Goal: Information Seeking & Learning: Learn about a topic

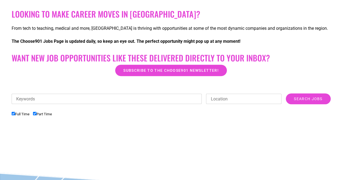
scroll to position [97, 0]
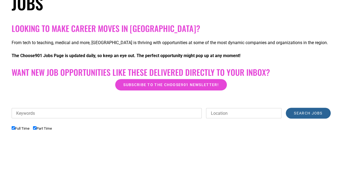
click at [310, 113] on input "Search Jobs" at bounding box center [308, 113] width 45 height 11
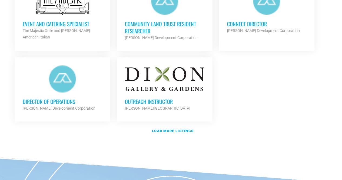
scroll to position [670, 0]
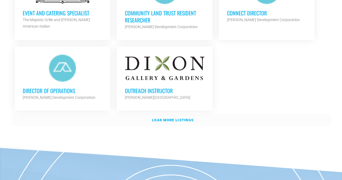
click at [176, 118] on strong "Load more listings" at bounding box center [173, 120] width 42 height 4
click at [148, 87] on h3 "Outreach Instructor" at bounding box center [164, 90] width 79 height 7
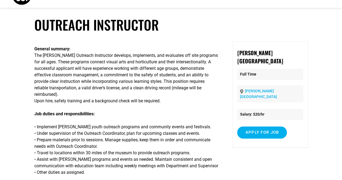
scroll to position [11, 0]
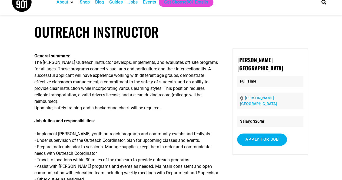
click at [264, 33] on h1 "Outreach Instructor" at bounding box center [170, 32] width 273 height 16
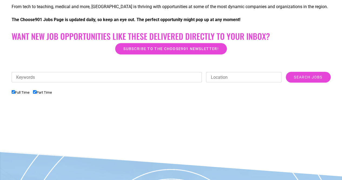
scroll to position [122, 0]
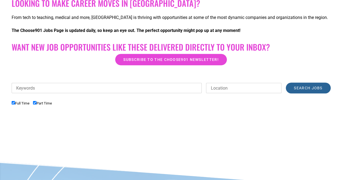
click at [300, 88] on input "Search Jobs" at bounding box center [308, 87] width 45 height 11
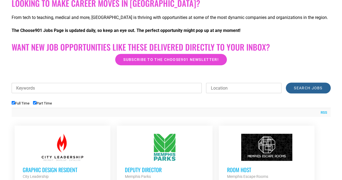
click at [300, 88] on input "Search Jobs" at bounding box center [308, 87] width 45 height 11
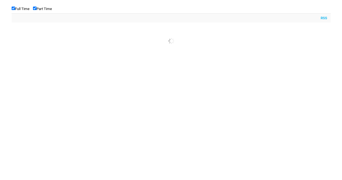
scroll to position [220, 0]
click at [323, 16] on link "RSS" at bounding box center [321, 14] width 9 height 5
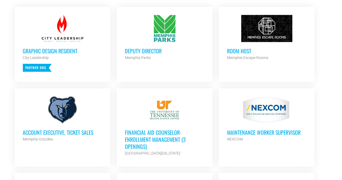
scroll to position [245, 0]
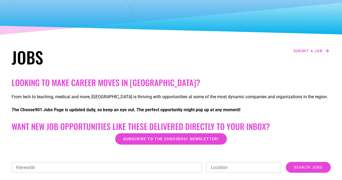
scroll to position [54, 0]
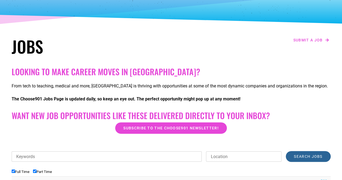
click at [303, 157] on input "Search Jobs" at bounding box center [308, 156] width 45 height 11
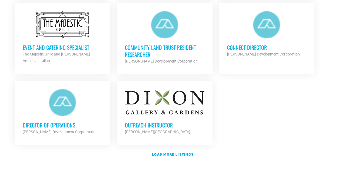
scroll to position [645, 0]
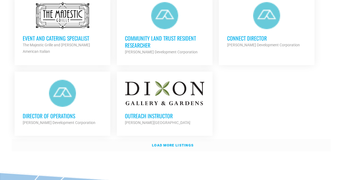
click at [165, 143] on strong "Load more listings" at bounding box center [173, 145] width 42 height 4
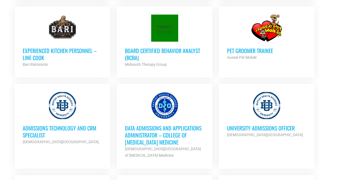
scroll to position [875, 0]
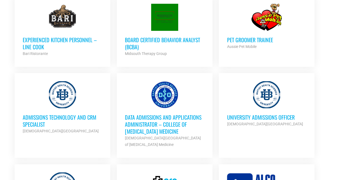
click at [63, 37] on h3 "Experienced Kitchen Personnel – Line Cook" at bounding box center [62, 43] width 79 height 14
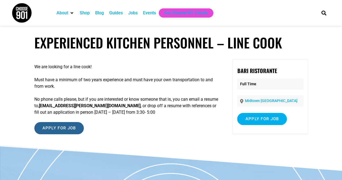
click at [65, 130] on input "Apply for job" at bounding box center [59, 128] width 50 height 12
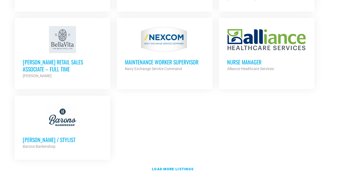
scroll to position [1184, 0]
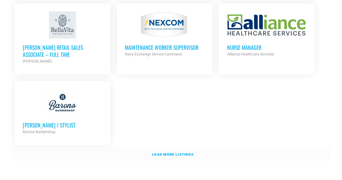
click at [180, 152] on strong "Load more listings" at bounding box center [173, 154] width 42 height 4
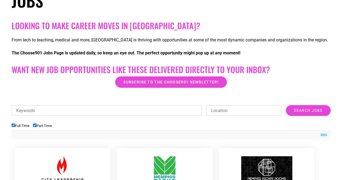
scroll to position [96, 0]
